Goal: Information Seeking & Learning: Learn about a topic

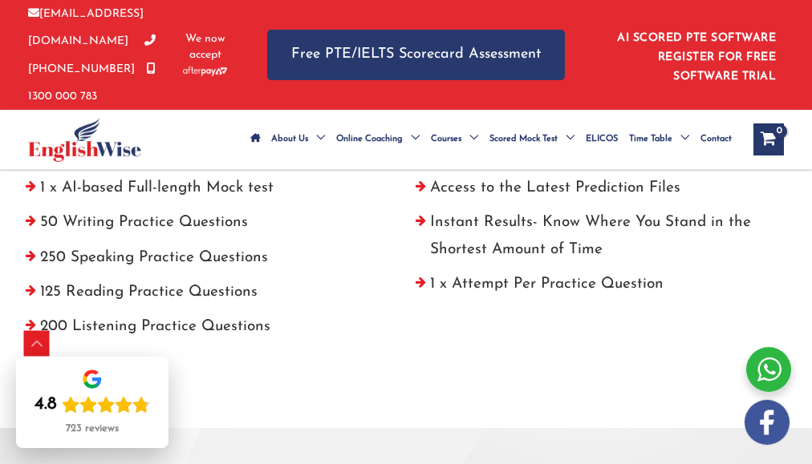
scroll to position [517, 0]
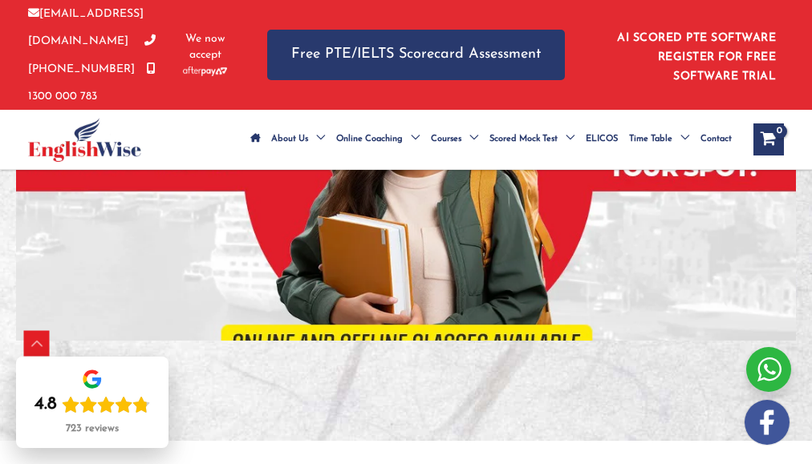
click at [811, 24] on div "[EMAIL_ADDRESS][DOMAIN_NAME] [PHONE_NUMBER] [PHONE_NUMBER] We now accept Free P…" at bounding box center [406, 55] width 812 height 110
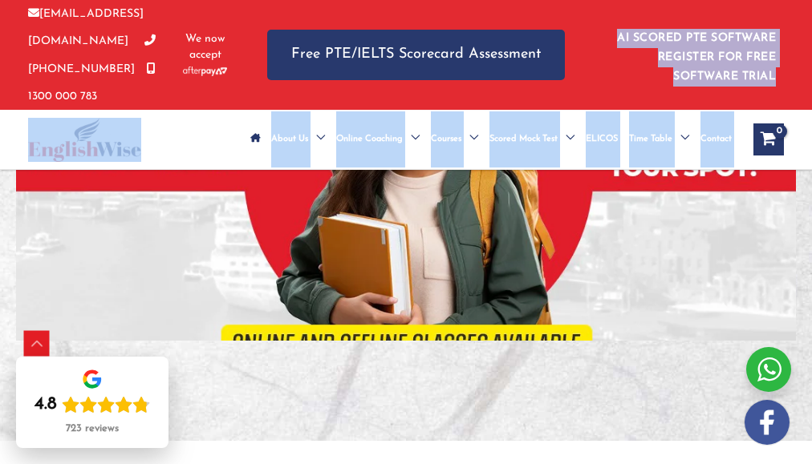
drag, startPoint x: 811, startPoint y: 24, endPoint x: 824, endPoint y: 18, distance: 14.3
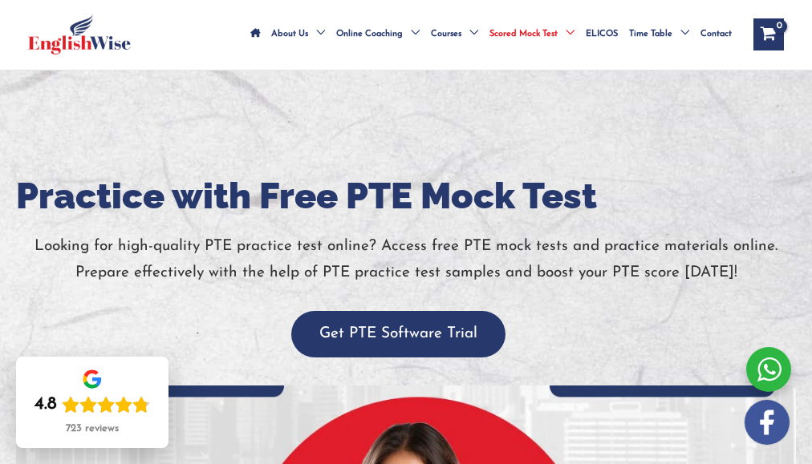
click at [374, 126] on div at bounding box center [406, 459] width 812 height 776
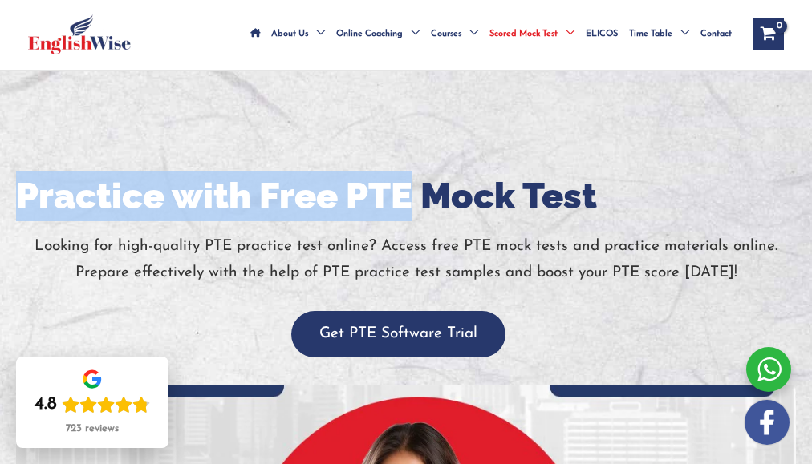
drag, startPoint x: 389, startPoint y: 180, endPoint x: 821, endPoint y: 94, distance: 440.7
click at [796, 95] on div "Practice with Free PTE Mock Test Looking for high-quality PTE practice test onl…" at bounding box center [406, 459] width 780 height 776
